Goal: Task Accomplishment & Management: Use online tool/utility

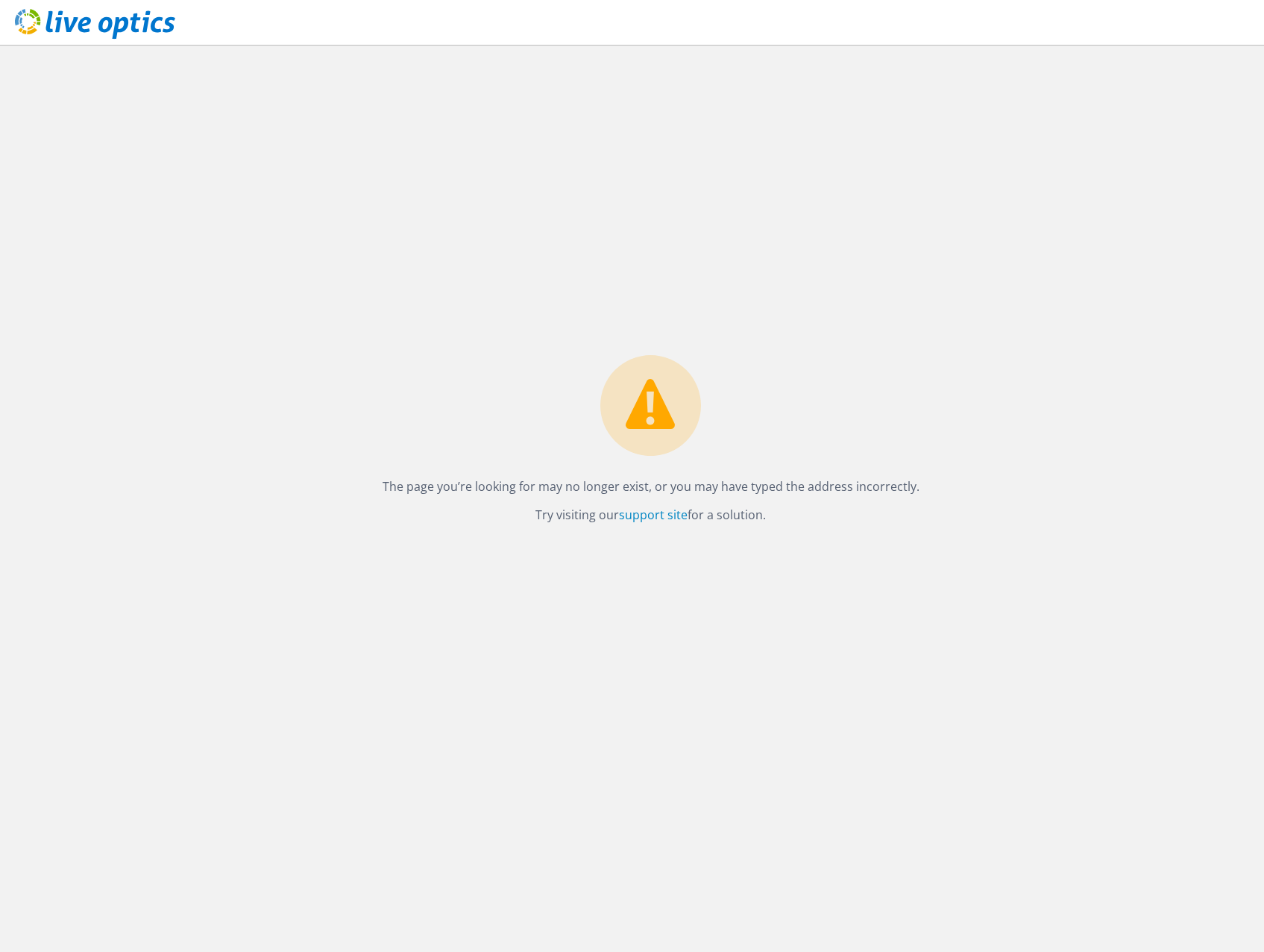
click at [79, 25] on use at bounding box center [95, 24] width 161 height 29
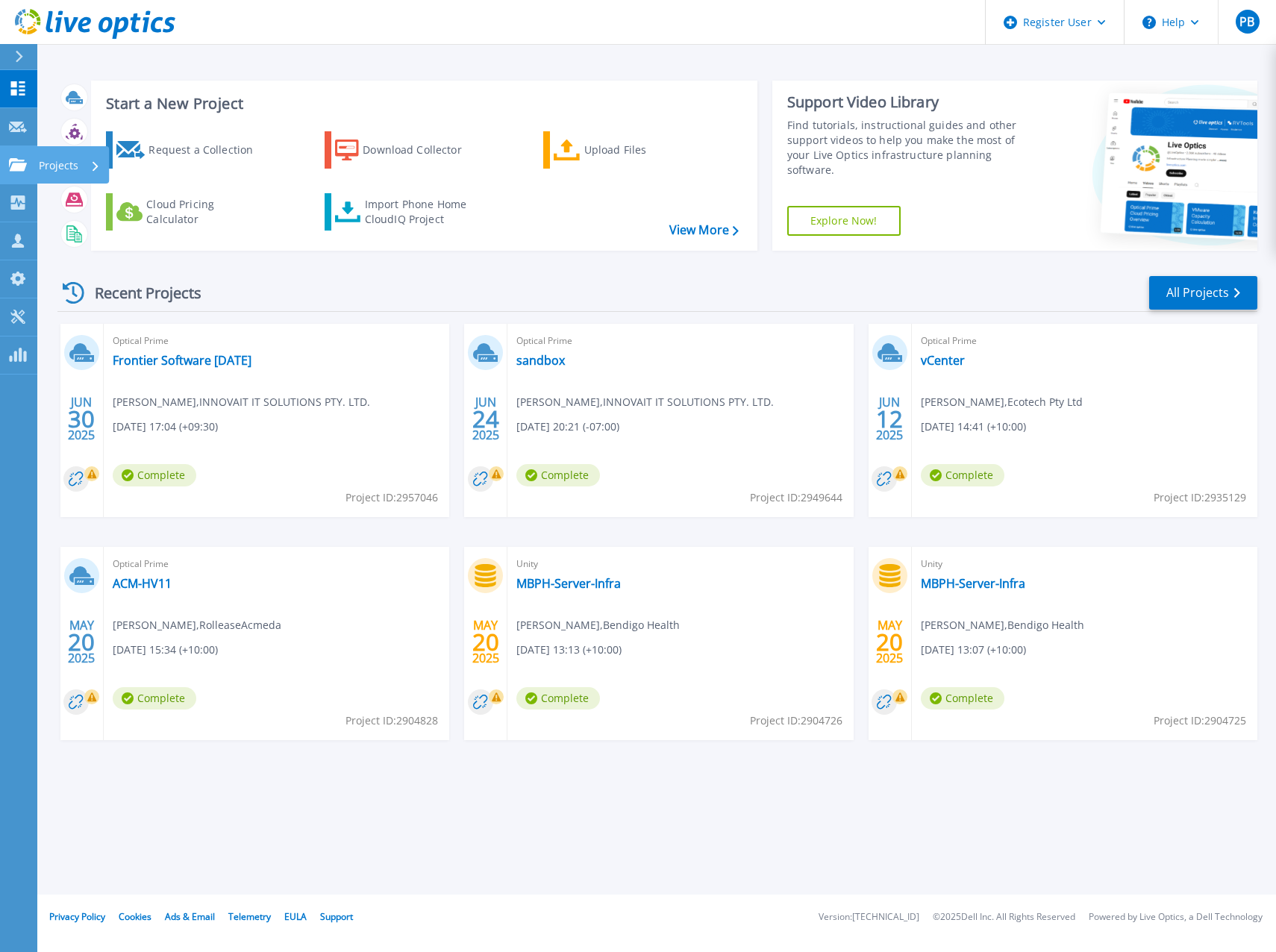
click at [24, 163] on icon at bounding box center [18, 164] width 18 height 13
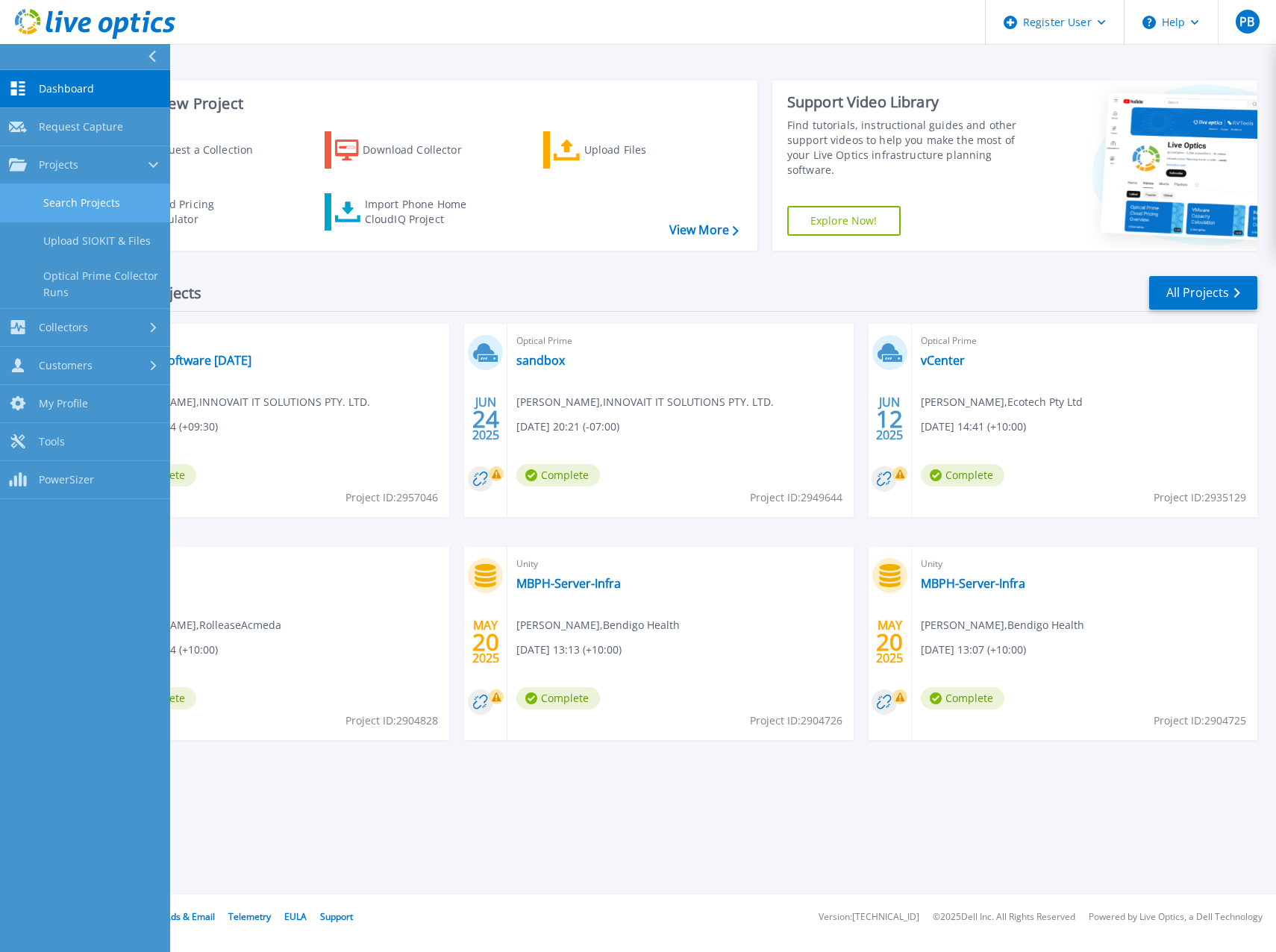
click at [65, 199] on link "Search Projects" at bounding box center [84, 203] width 170 height 38
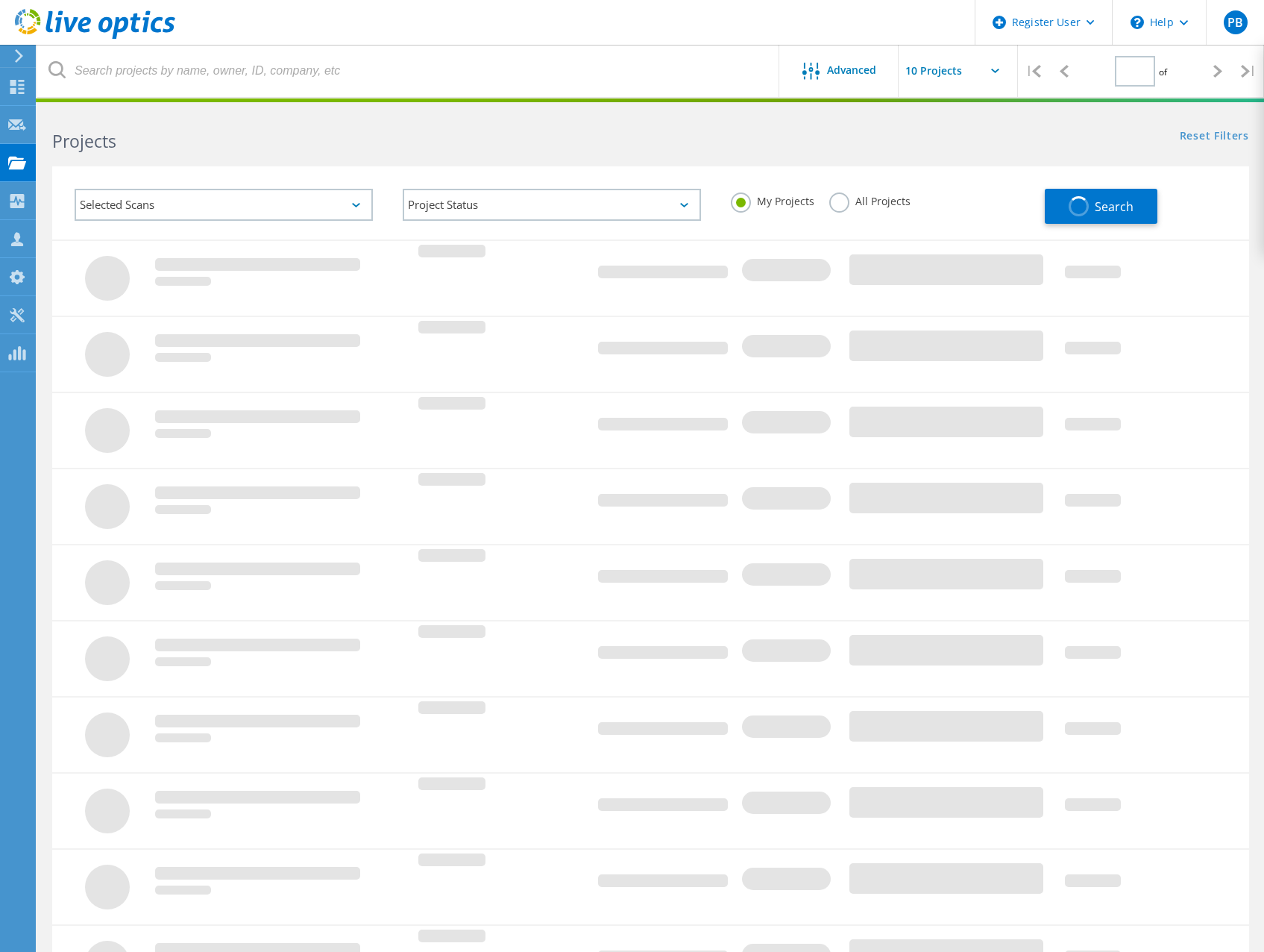
type input "1"
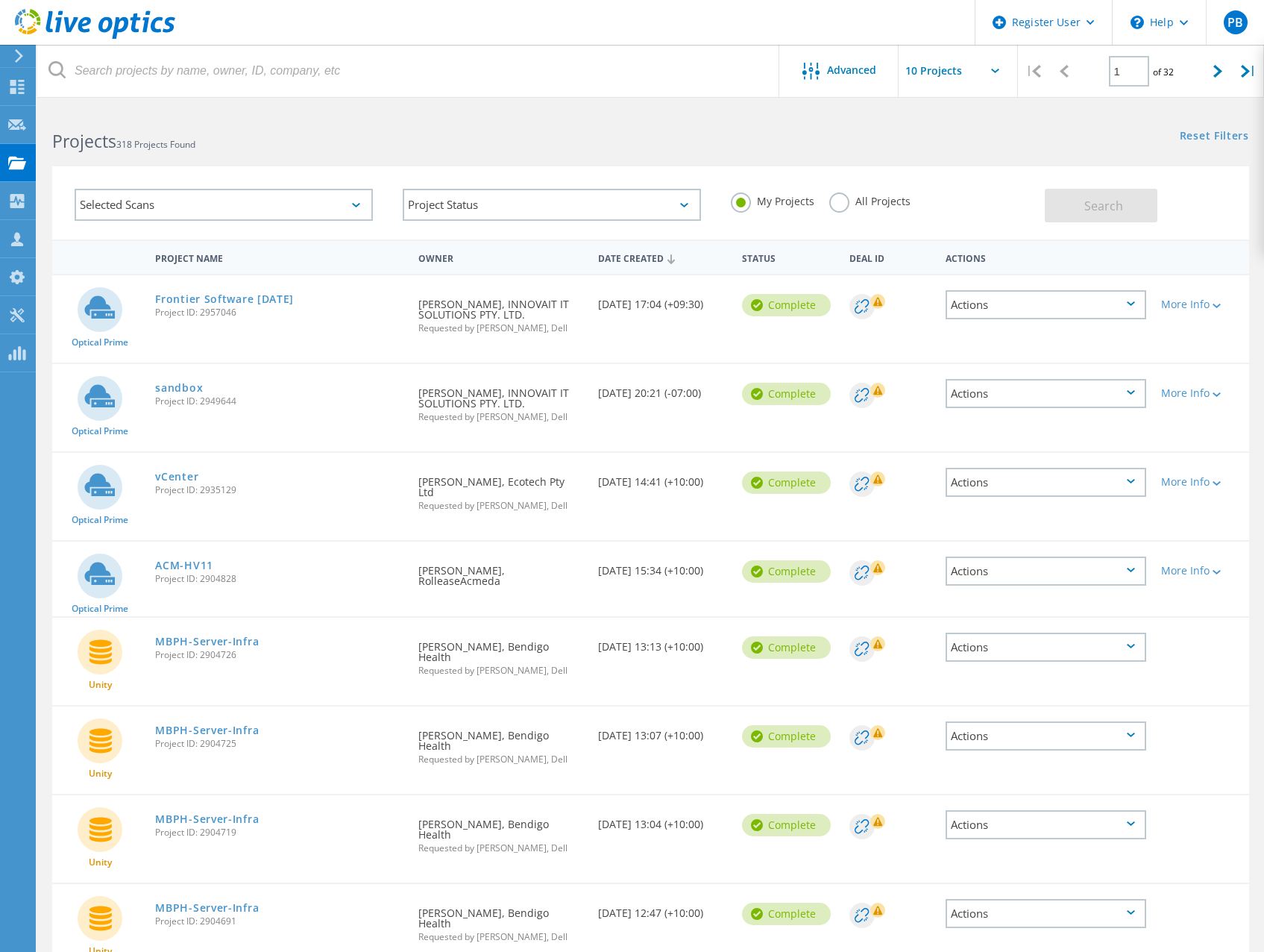
click at [852, 209] on div "All Projects" at bounding box center [870, 203] width 81 height 22
click at [837, 200] on label "All Projects" at bounding box center [870, 199] width 81 height 14
click at [0, 0] on input "All Projects" at bounding box center [0, 0] width 0 height 0
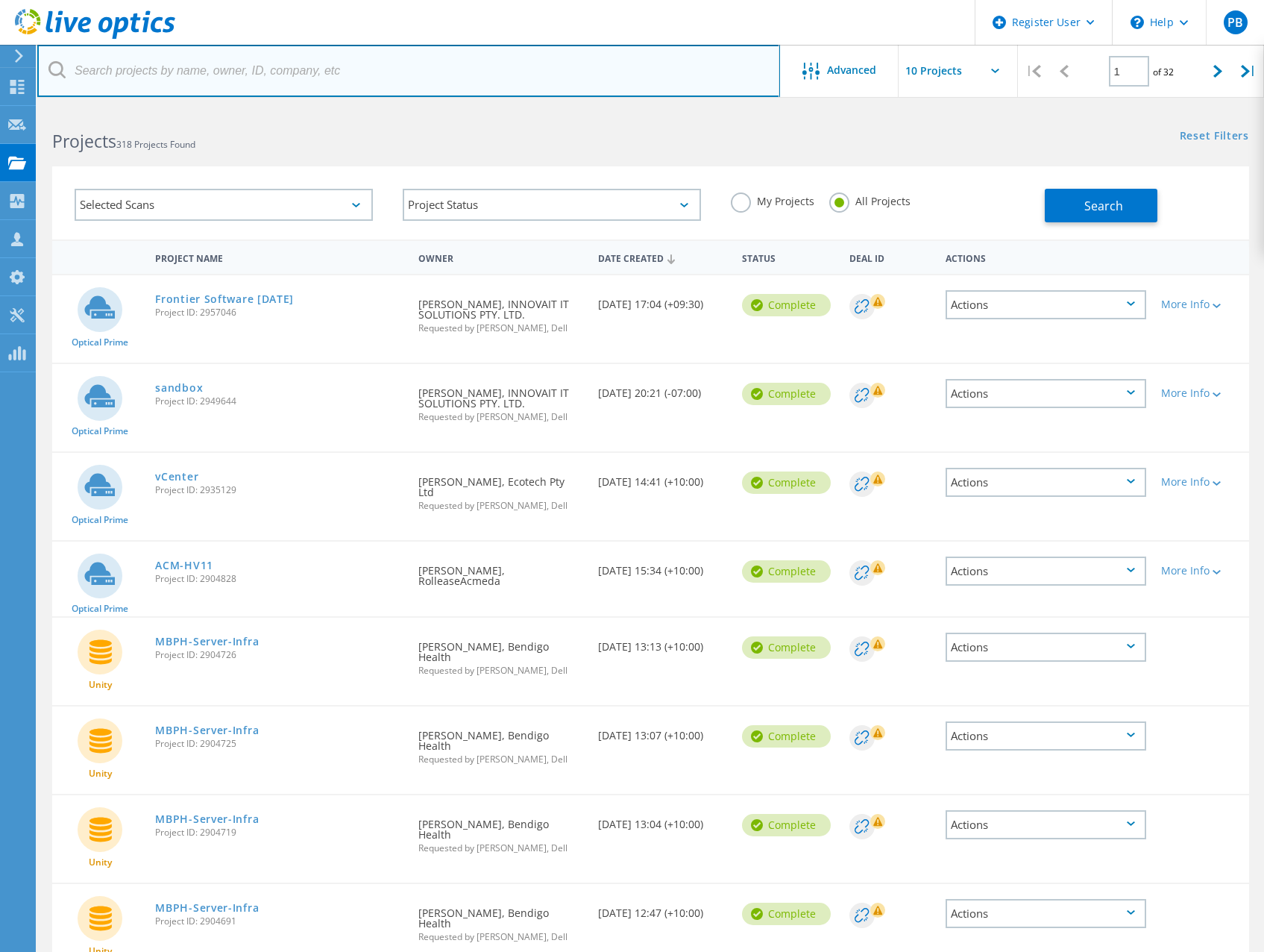
click at [85, 73] on input "text" at bounding box center [409, 71] width 743 height 52
type input "S"
type input "Abbe"
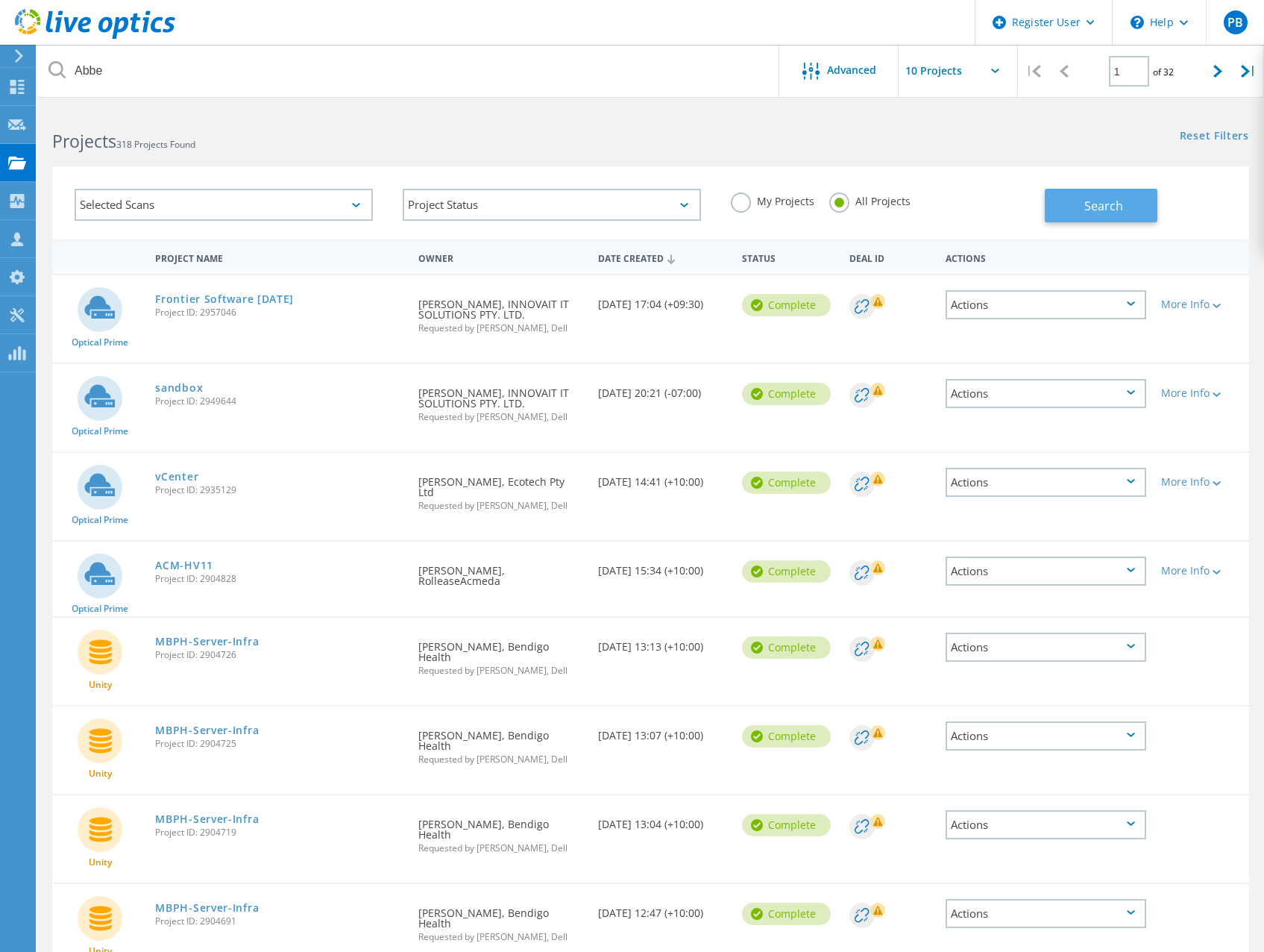
click at [1094, 195] on button "Search" at bounding box center [1101, 205] width 113 height 33
